Goal: Task Accomplishment & Management: Manage account settings

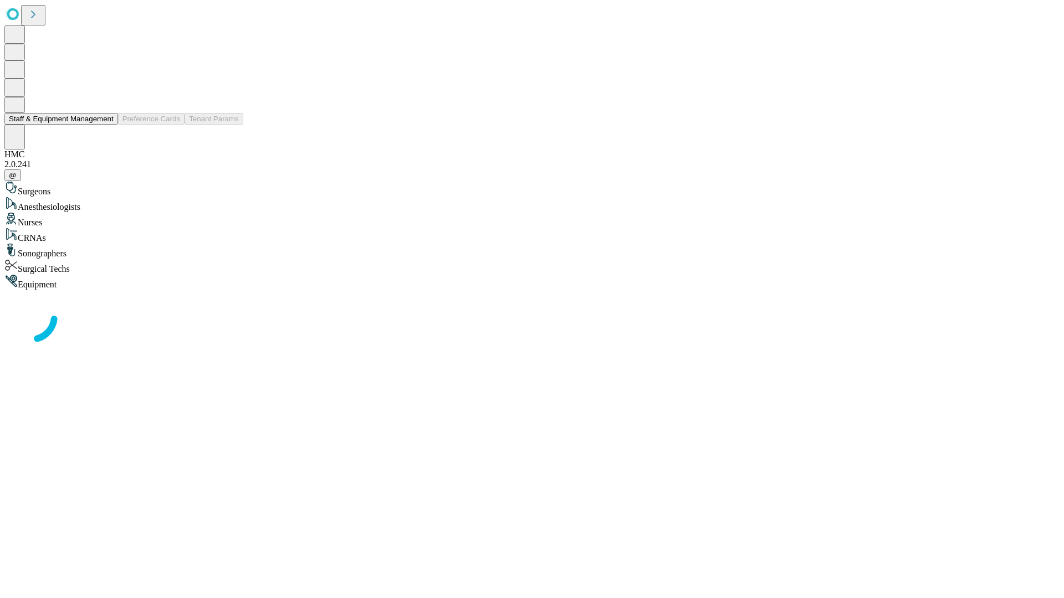
click at [106, 125] on button "Staff & Equipment Management" at bounding box center [61, 119] width 114 height 12
